Goal: Task Accomplishment & Management: Manage account settings

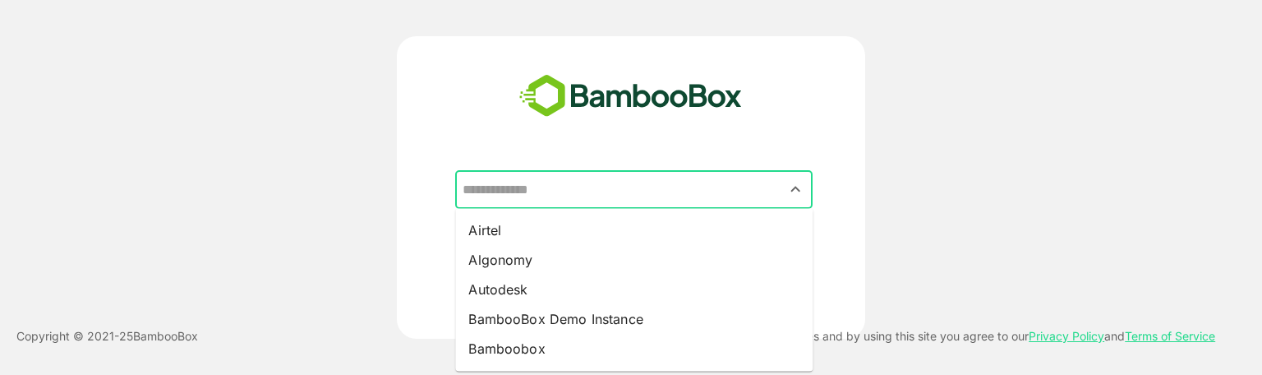
click at [582, 188] on input "text" at bounding box center [633, 189] width 351 height 31
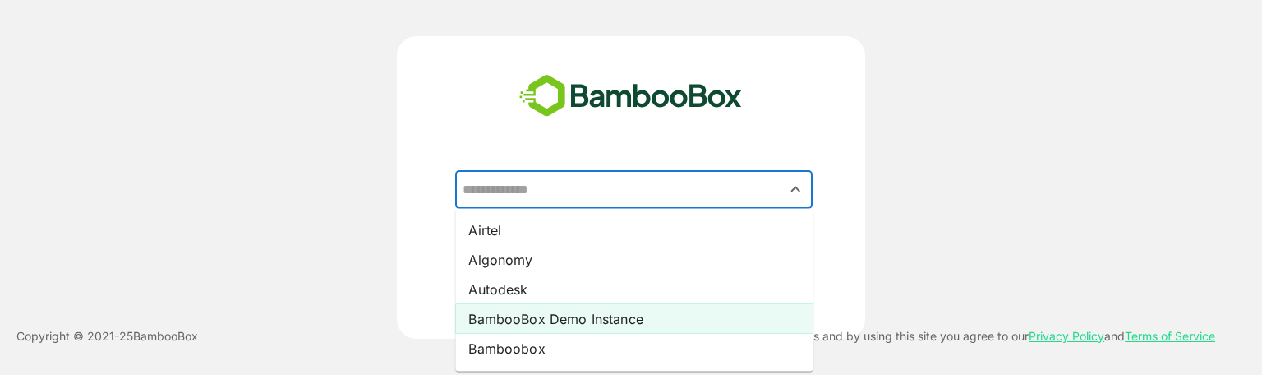
click at [569, 323] on li "BambooBox Demo Instance" at bounding box center [633, 319] width 357 height 30
type input "**********"
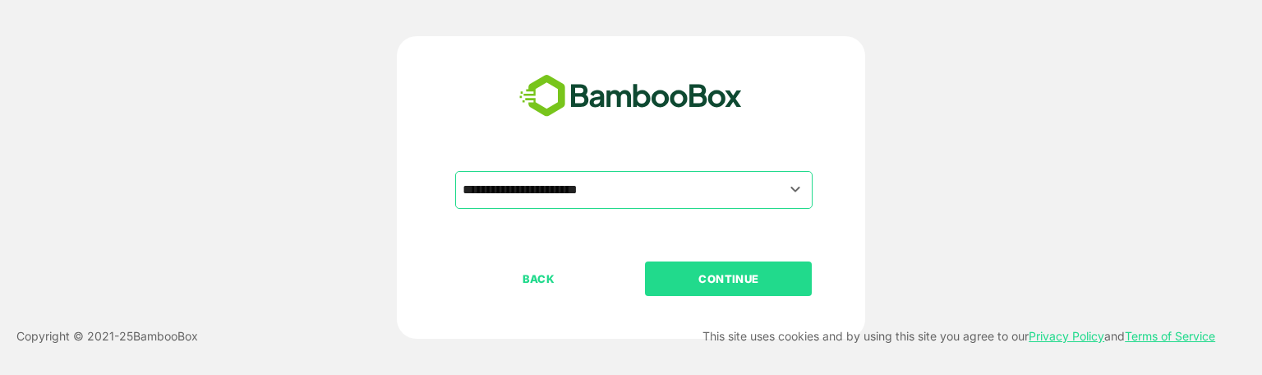
click at [719, 279] on p "CONTINUE" at bounding box center [729, 278] width 164 height 18
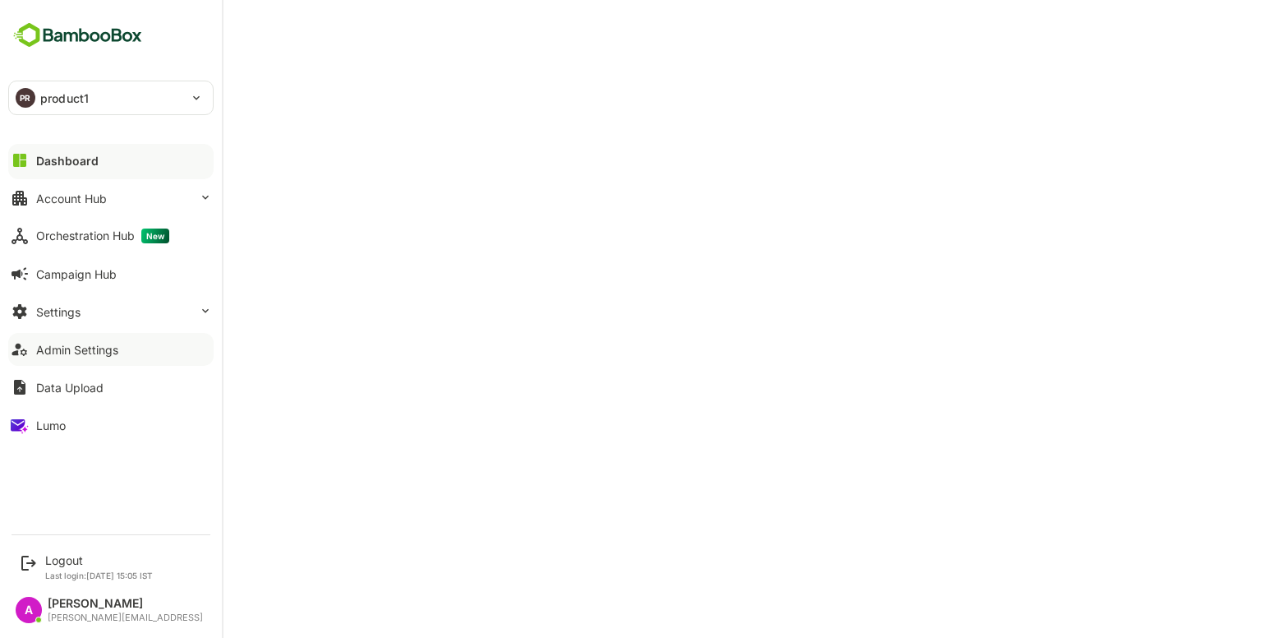
click at [92, 352] on div "Admin Settings" at bounding box center [77, 350] width 82 height 14
click at [75, 191] on div "Account Hub" at bounding box center [71, 198] width 71 height 14
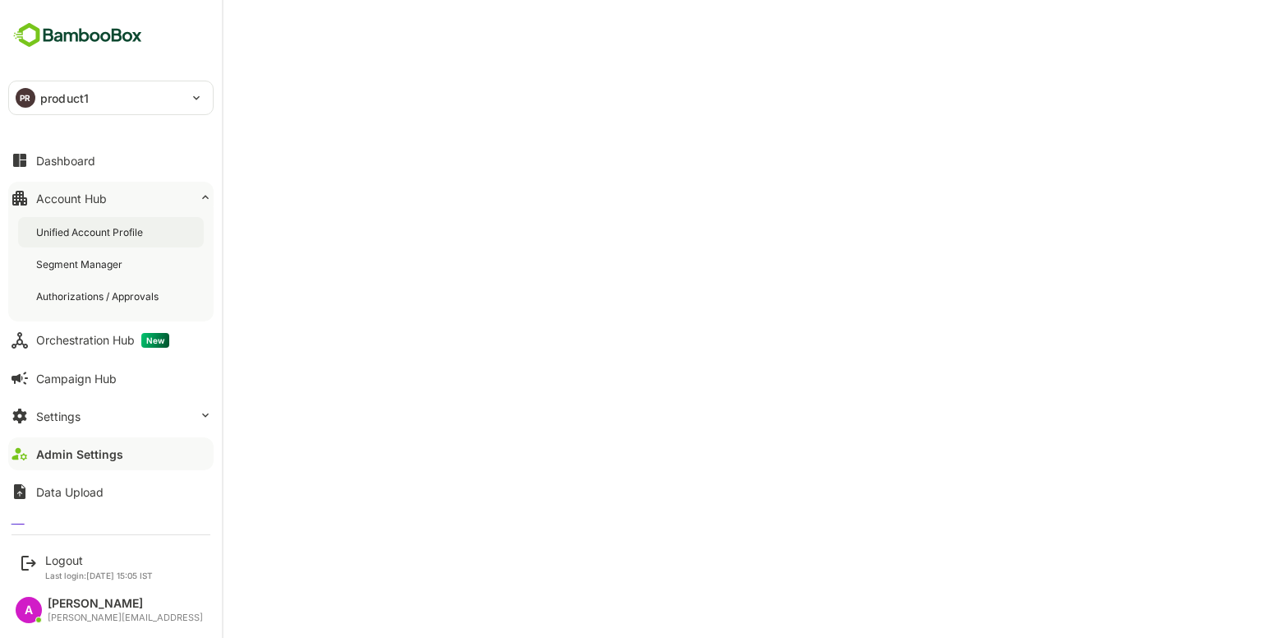
click at [103, 221] on div "Unified Account Profile" at bounding box center [111, 232] width 186 height 30
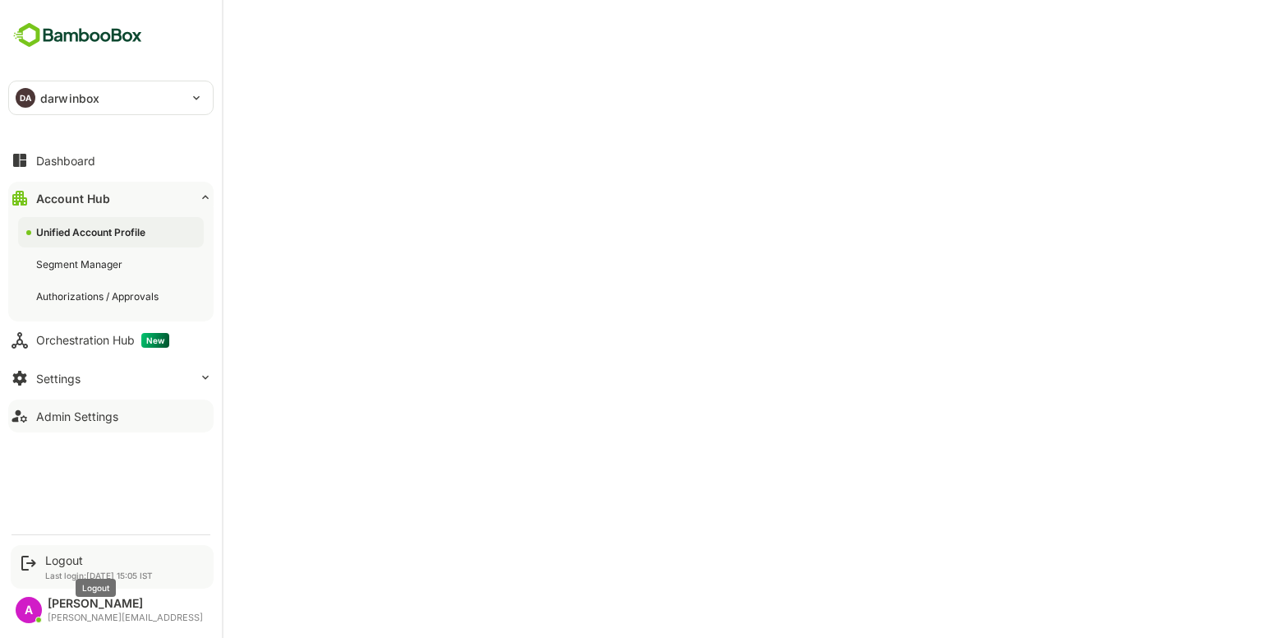
click at [66, 374] on div "Logout" at bounding box center [99, 560] width 108 height 14
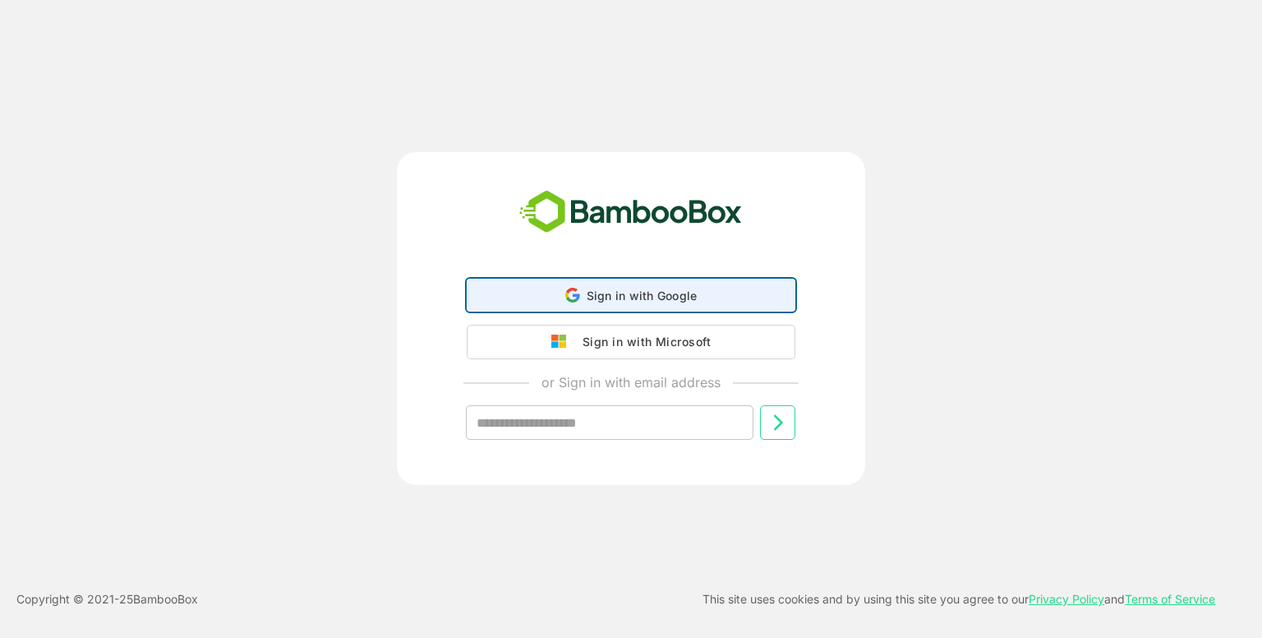
click at [585, 287] on div "Sign in with Google Sign in with Google. Opens in new tab" at bounding box center [630, 294] width 307 height 31
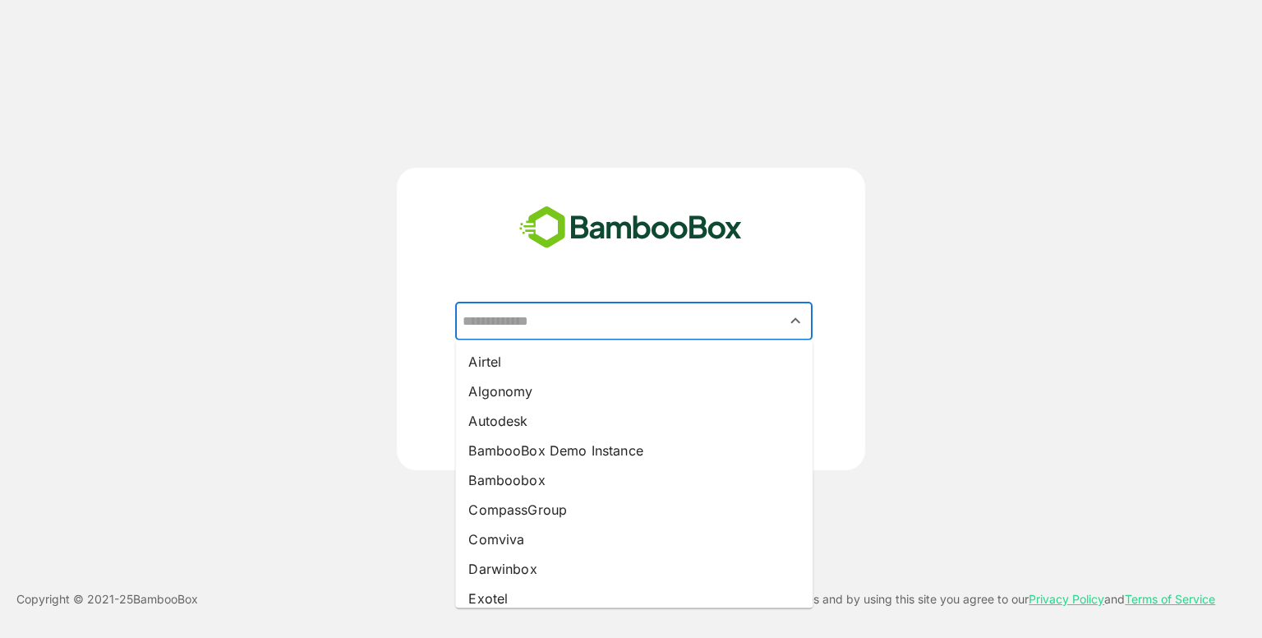
click at [598, 306] on input "text" at bounding box center [633, 321] width 351 height 31
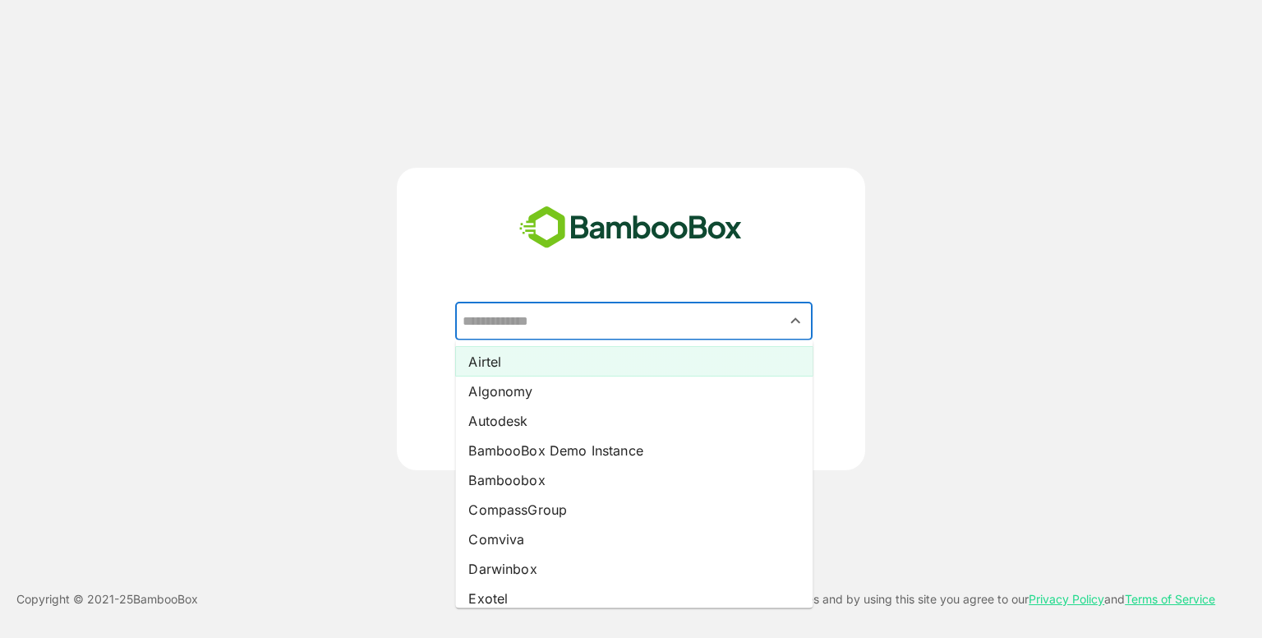
click at [532, 353] on li "Airtel" at bounding box center [633, 362] width 357 height 30
type input "******"
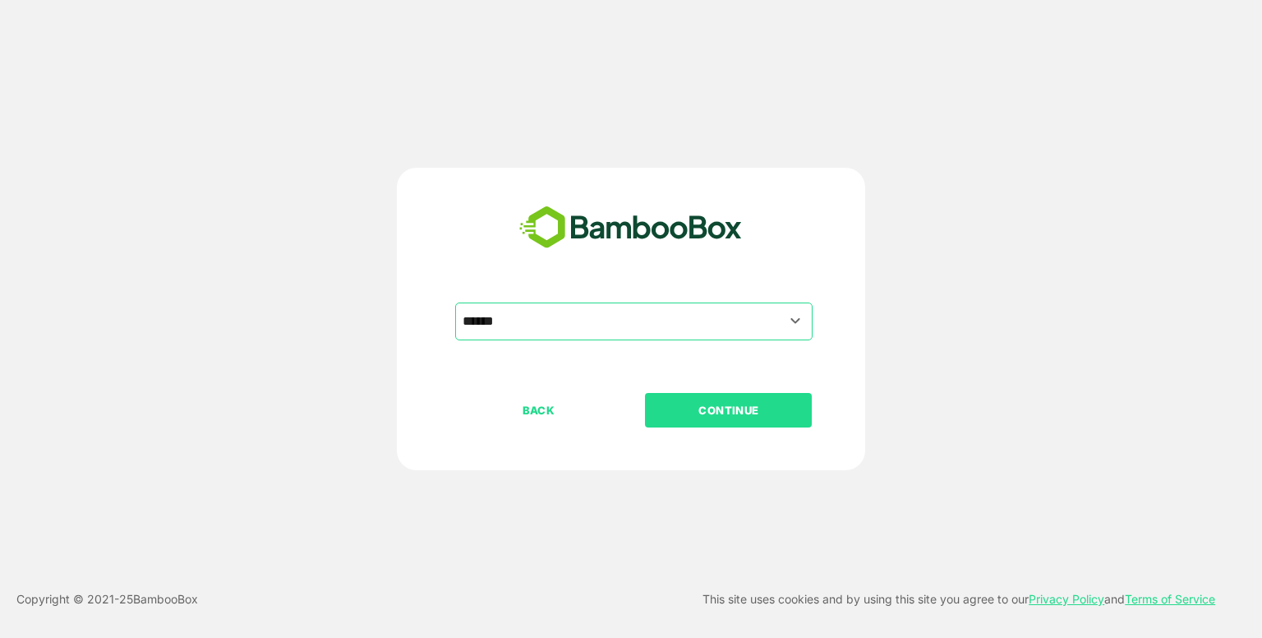
click at [690, 374] on button "CONTINUE" at bounding box center [728, 410] width 167 height 35
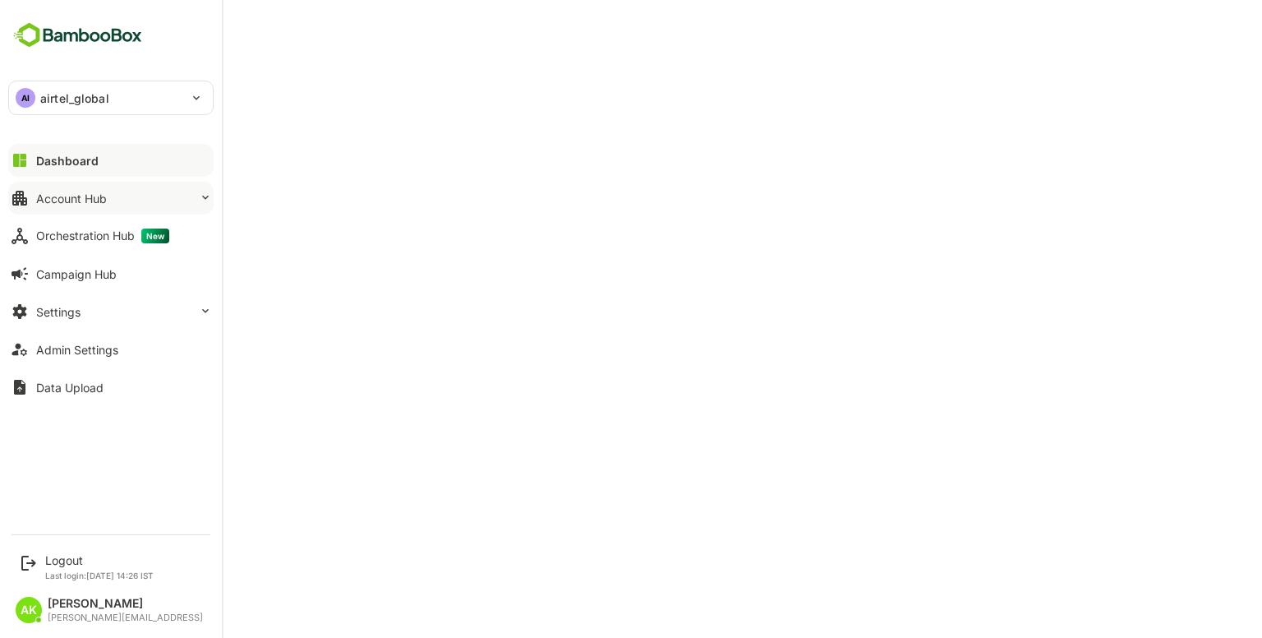
click at [91, 203] on div "Account Hub" at bounding box center [71, 198] width 71 height 14
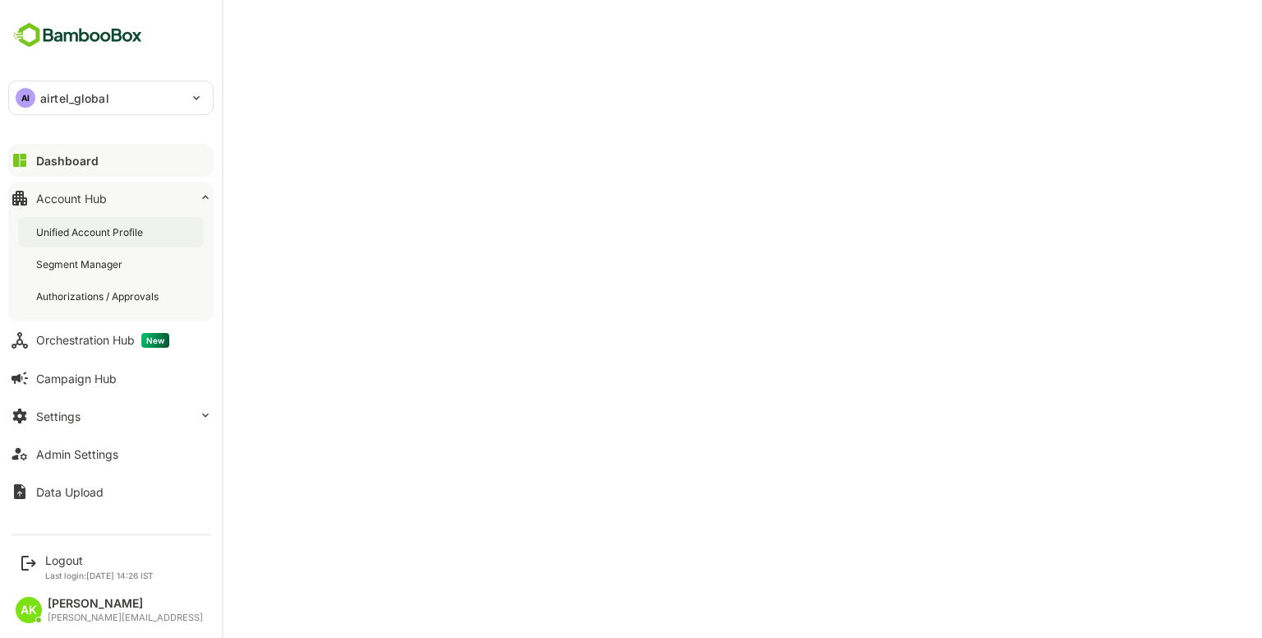
click at [108, 227] on div "Unified Account Profile" at bounding box center [91, 232] width 110 height 14
click at [108, 227] on div "Unified Account Profile" at bounding box center [92, 232] width 113 height 14
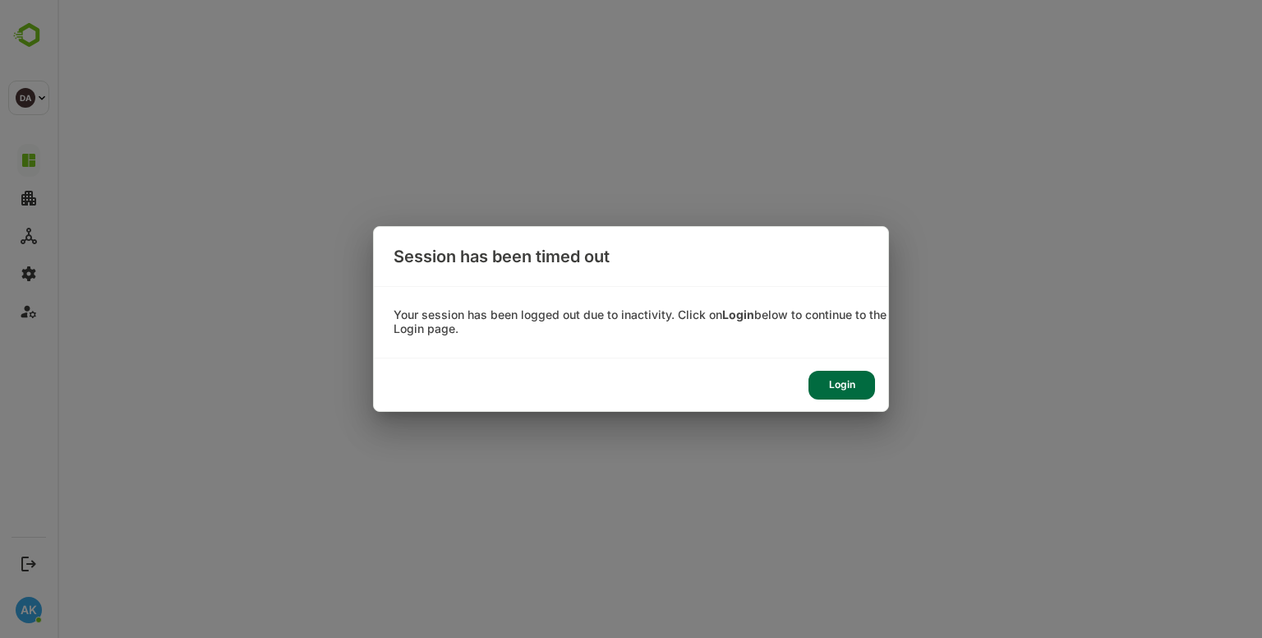
click at [837, 372] on div "Login" at bounding box center [841, 385] width 67 height 29
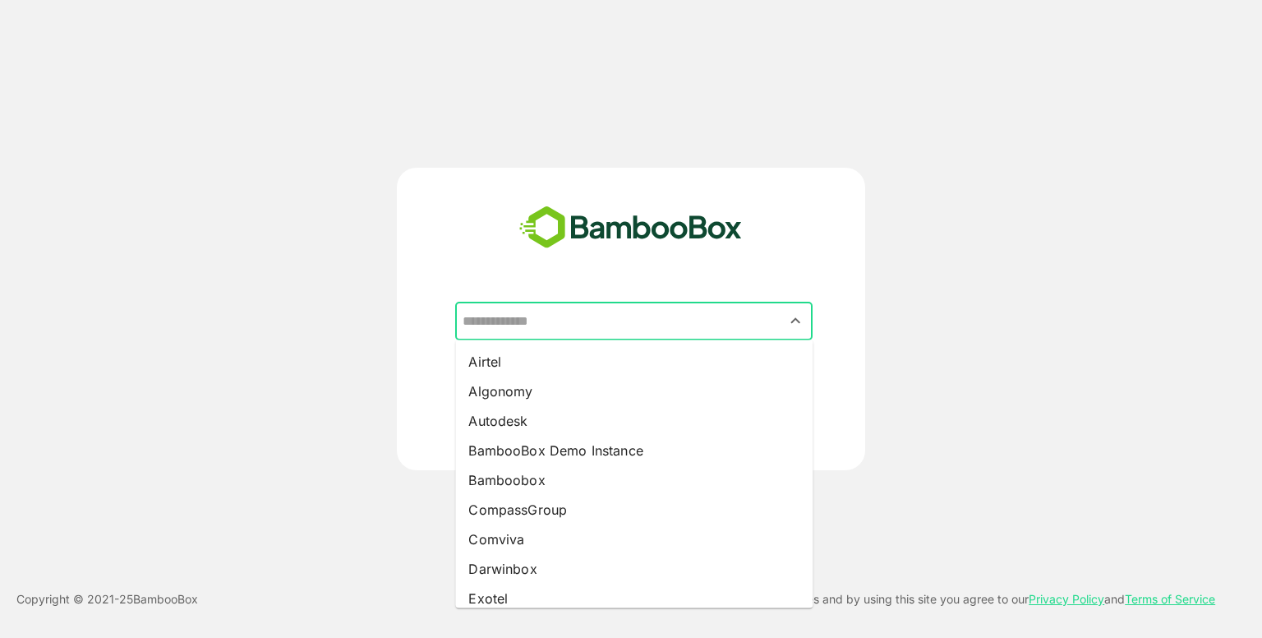
click at [609, 317] on input "text" at bounding box center [633, 321] width 351 height 31
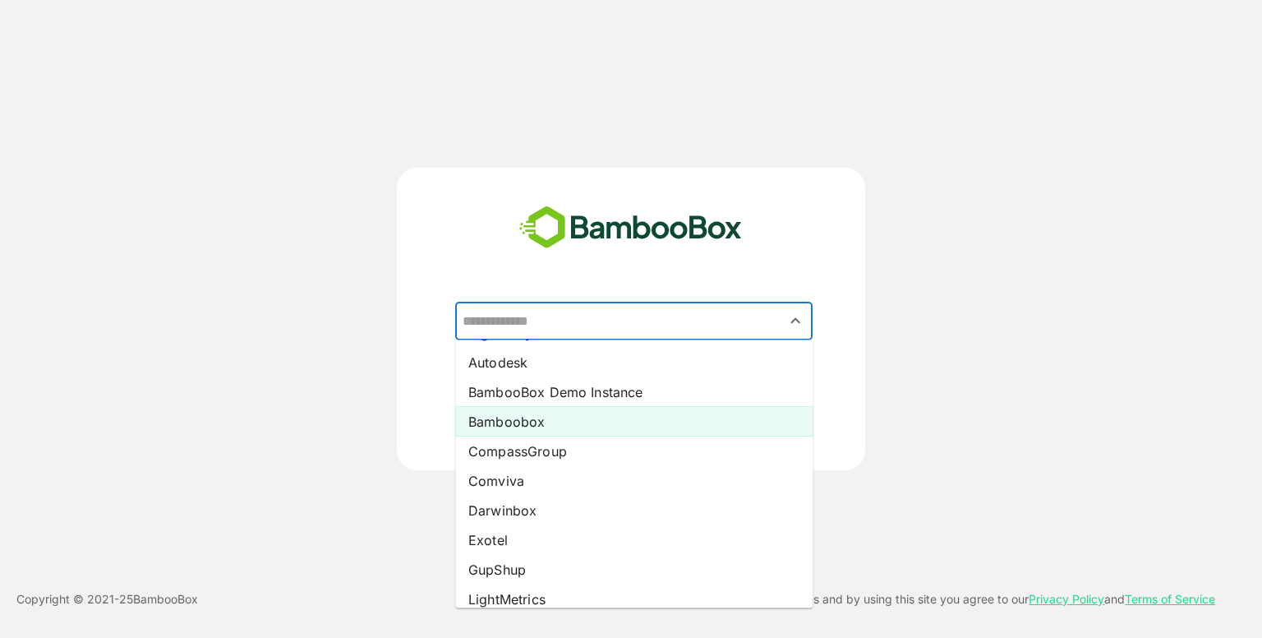
scroll to position [59, 0]
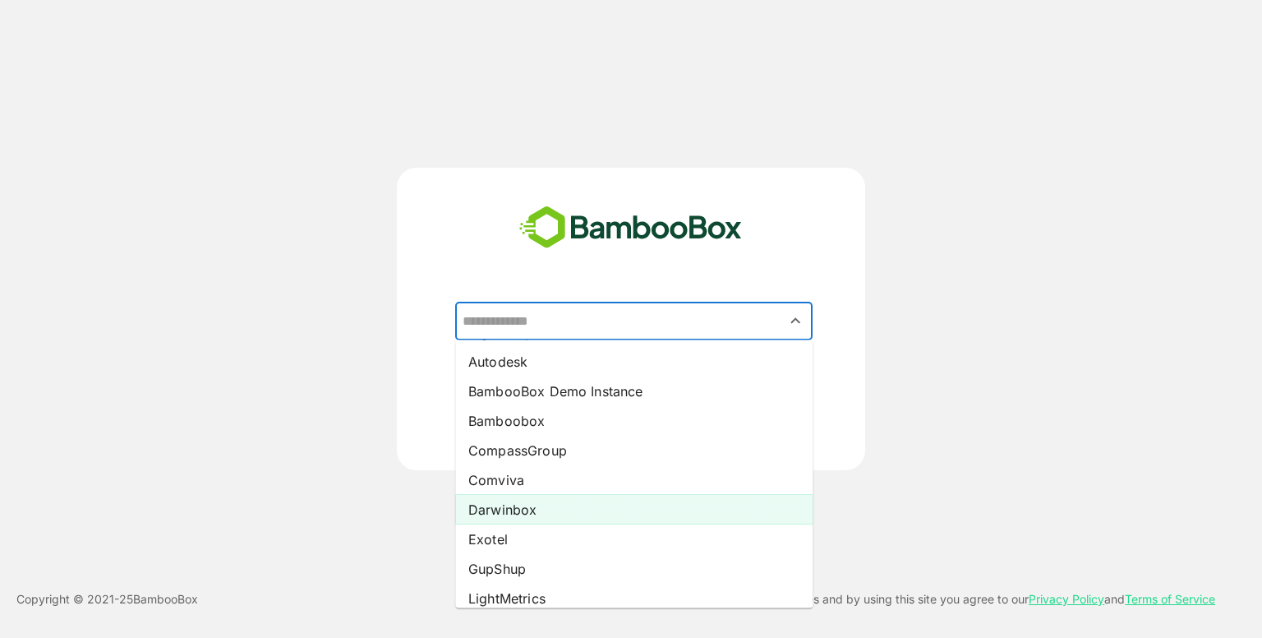
click at [512, 504] on li "Darwinbox" at bounding box center [633, 510] width 357 height 30
type input "*********"
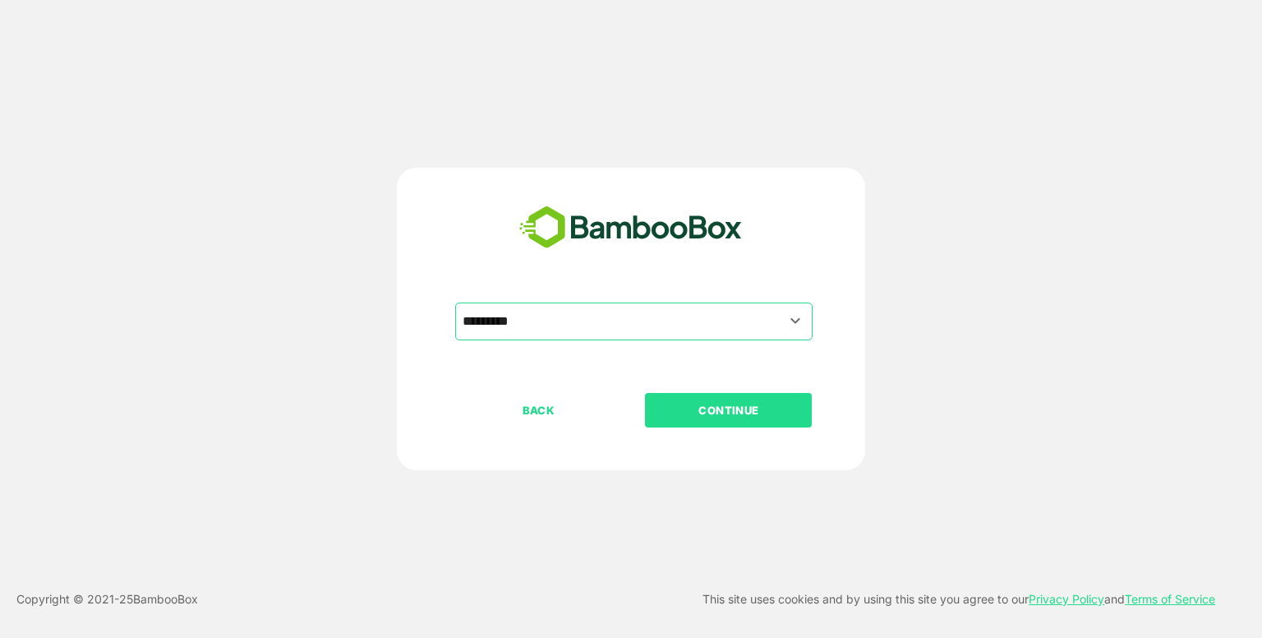
click at [697, 403] on p "CONTINUE" at bounding box center [729, 410] width 164 height 18
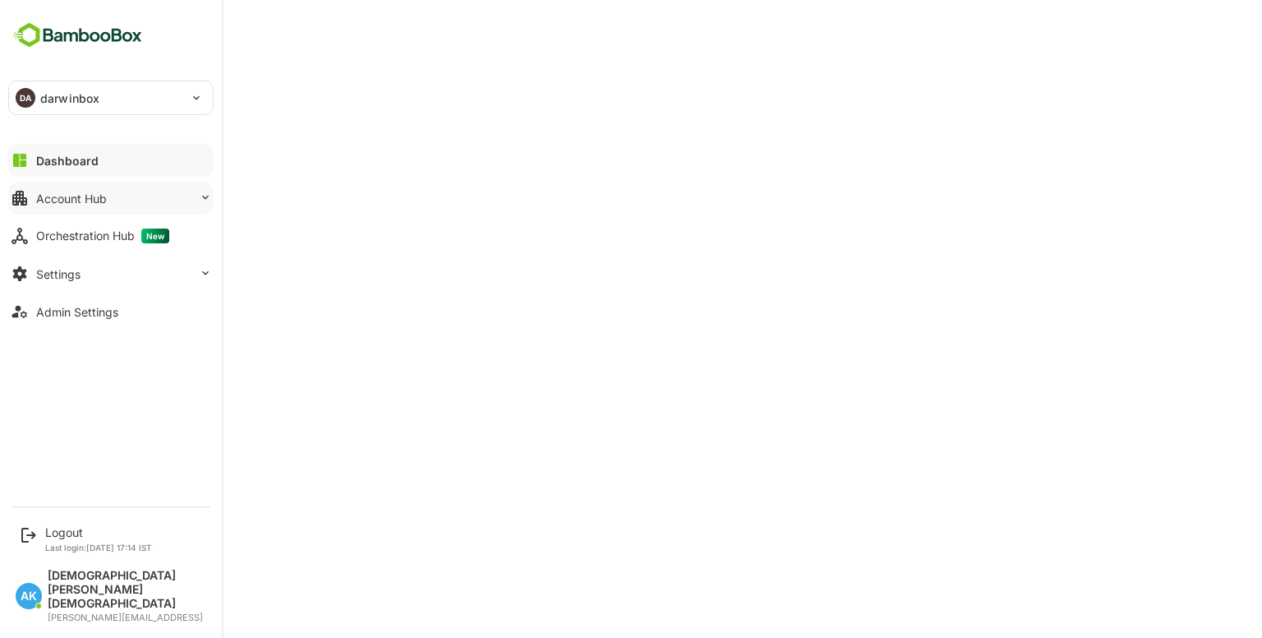
click at [137, 204] on button "Account Hub" at bounding box center [110, 198] width 205 height 33
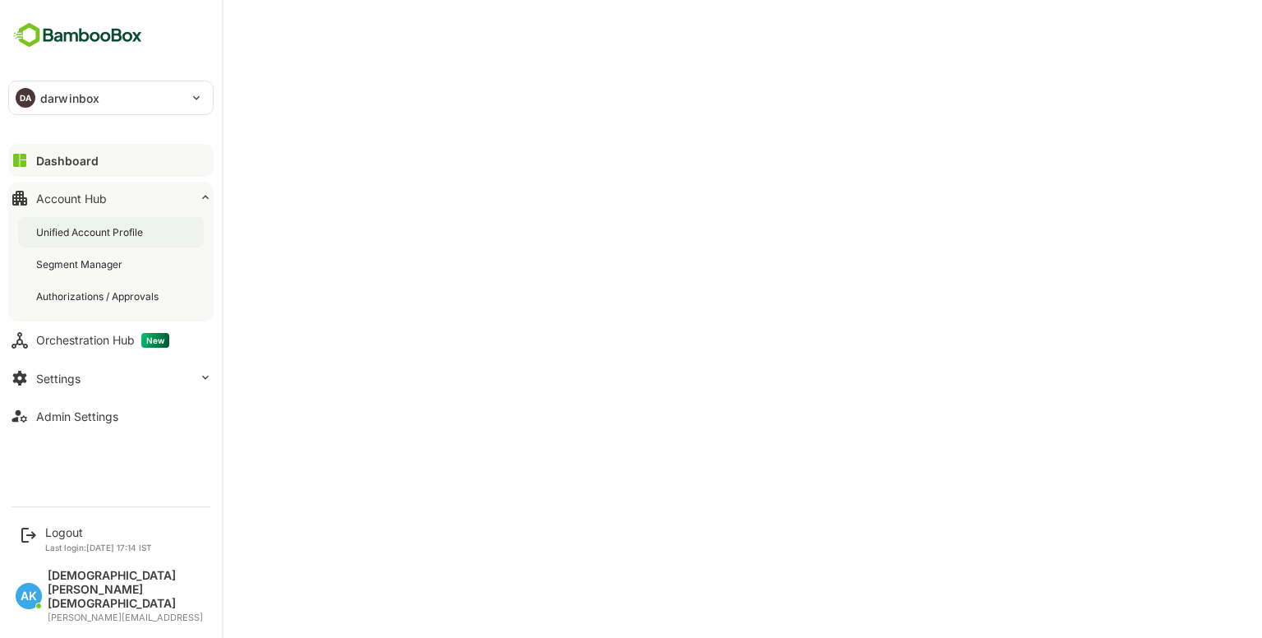
click at [125, 225] on div "Unified Account Profile" at bounding box center [91, 232] width 110 height 14
click at [82, 162] on div "Dashboard" at bounding box center [65, 161] width 59 height 14
